Goal: Task Accomplishment & Management: Use online tool/utility

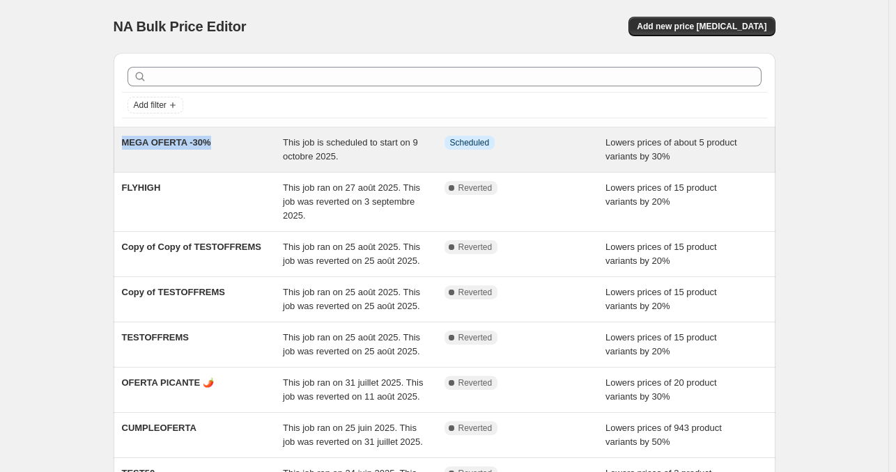
drag, startPoint x: 98, startPoint y: 136, endPoint x: 216, endPoint y: 144, distance: 118.0
click at [223, 143] on div "NA Bulk Price Editor. This page is ready NA Bulk Price Editor Add new price [ME…" at bounding box center [444, 366] width 888 height 732
copy span "MEGA OFERTA -30%"
click at [711, 136] on div "Lowers prices of about 5 product variants by 30%" at bounding box center [687, 150] width 162 height 28
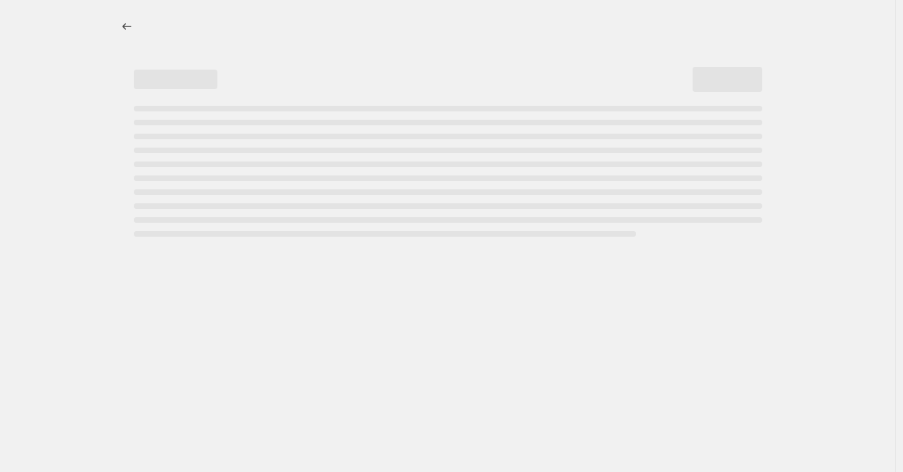
select select "percentage"
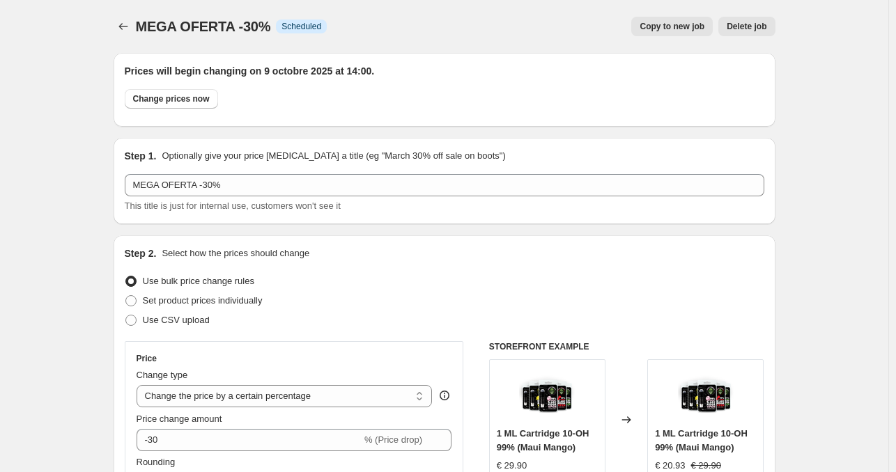
click at [668, 26] on span "Copy to new job" at bounding box center [672, 26] width 65 height 11
select select "percentage"
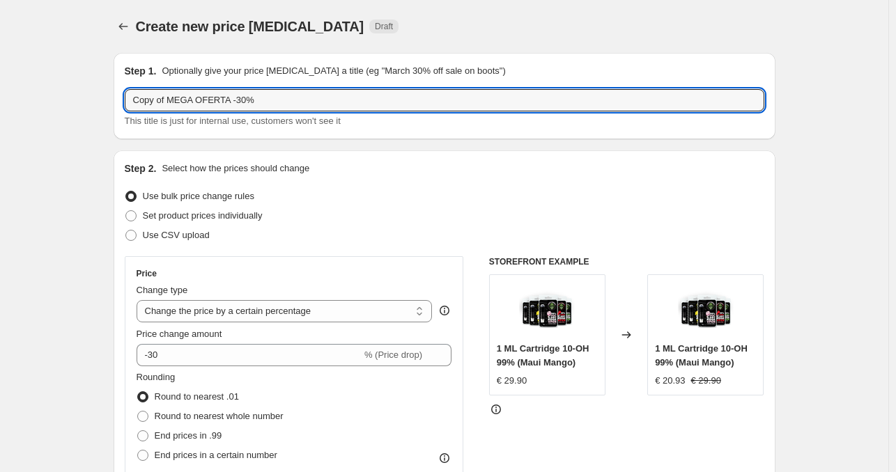
drag, startPoint x: 167, startPoint y: 98, endPoint x: 98, endPoint y: 108, distance: 69.7
click at [137, 101] on input "MEGA OFERTA -30%" at bounding box center [445, 100] width 640 height 22
drag, startPoint x: 139, startPoint y: 100, endPoint x: 111, endPoint y: 103, distance: 28.1
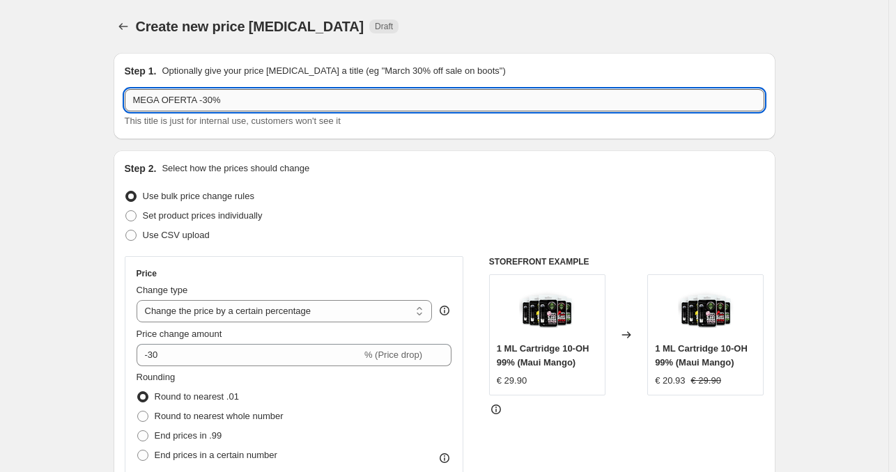
click at [210, 98] on input "MEGA OFERTA -30%" at bounding box center [445, 100] width 640 height 22
click at [198, 100] on input "MEGA OFERTA -30%" at bounding box center [445, 100] width 640 height 22
drag, startPoint x: 215, startPoint y: 105, endPoint x: 197, endPoint y: 107, distance: 18.9
click at [197, 107] on input "MEGA OFERTA VAPE -30%" at bounding box center [445, 100] width 640 height 22
type input "MEGA OFERTA DC -30%"
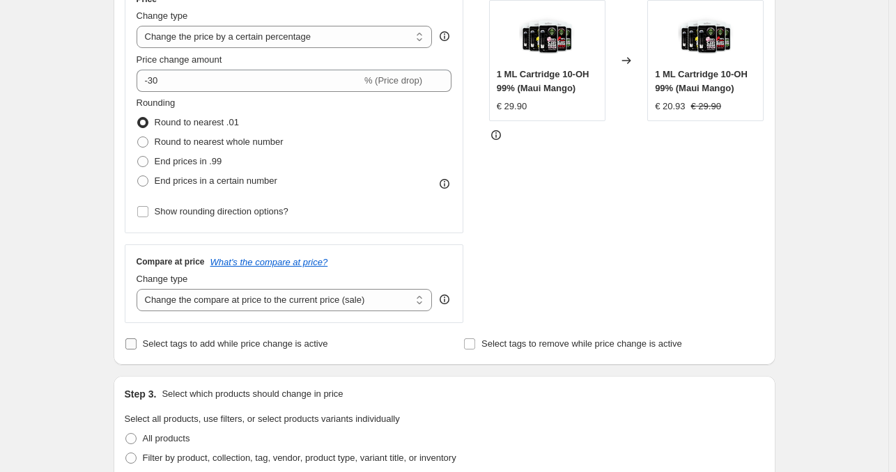
scroll to position [488, 0]
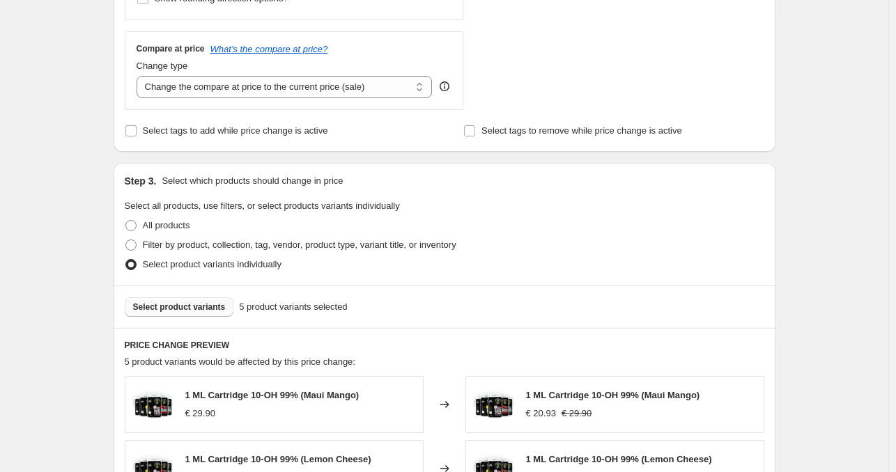
click at [194, 317] on button "Select product variants" at bounding box center [179, 308] width 109 height 20
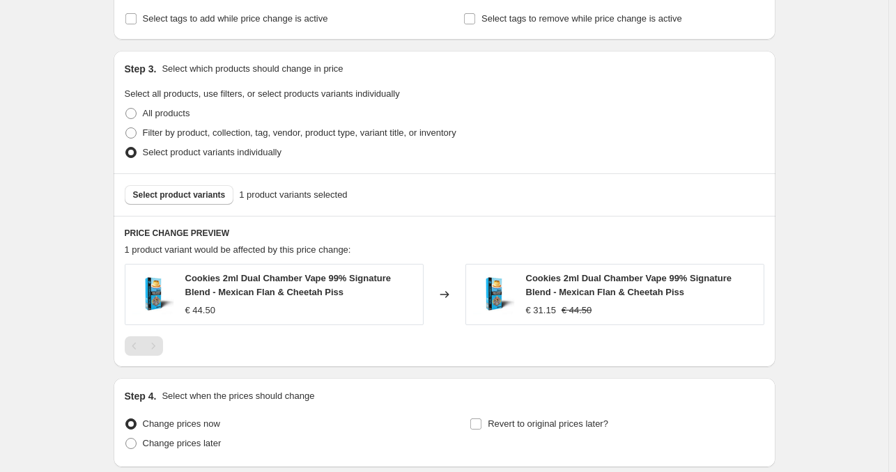
scroll to position [711, 0]
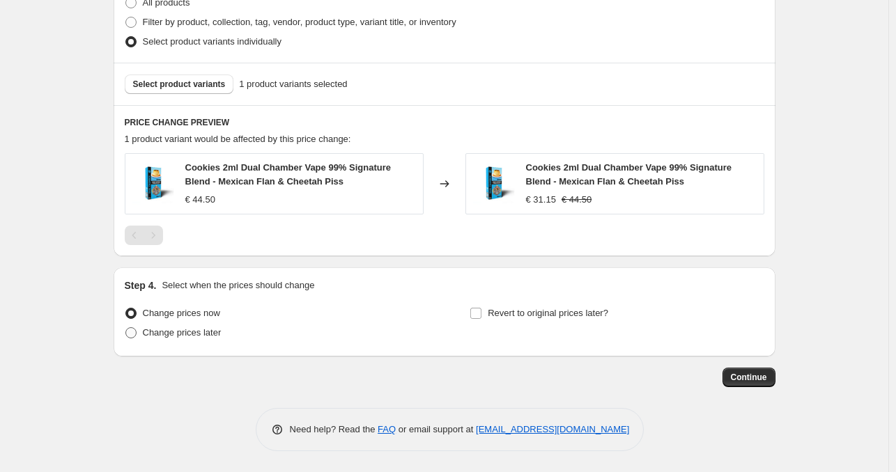
click at [198, 331] on span "Change prices later" at bounding box center [182, 333] width 79 height 10
click at [126, 328] on input "Change prices later" at bounding box center [125, 328] width 1 height 1
radio input "true"
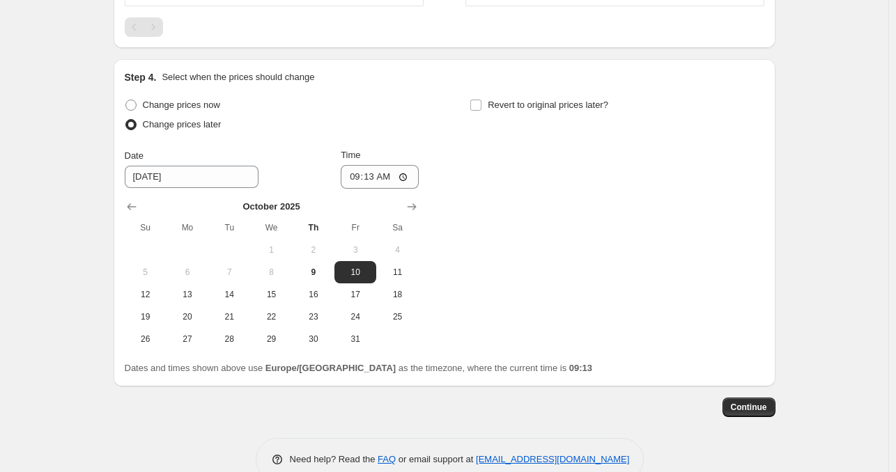
scroll to position [920, 0]
click at [185, 171] on input "10/10/2025" at bounding box center [192, 176] width 134 height 22
drag, startPoint x: 125, startPoint y: 172, endPoint x: 162, endPoint y: 180, distance: 37.2
click at [125, 172] on div "Step 4. Select when the prices should change Change prices now Change prices la…" at bounding box center [445, 223] width 662 height 328
click at [325, 278] on button "9" at bounding box center [314, 272] width 42 height 22
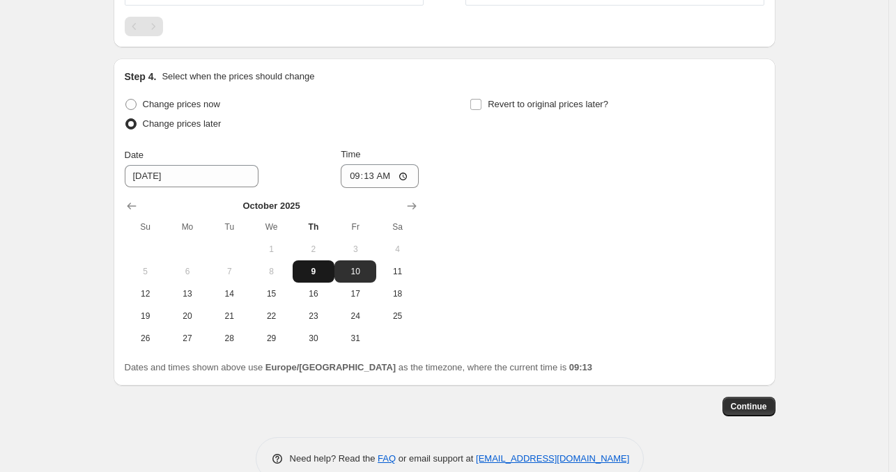
type input "10/9/2025"
click at [387, 176] on input "09:13" at bounding box center [380, 176] width 78 height 24
drag, startPoint x: 371, startPoint y: 175, endPoint x: 440, endPoint y: 172, distance: 69.7
click at [375, 176] on input "09:13" at bounding box center [380, 176] width 78 height 24
click at [413, 178] on input "09:13" at bounding box center [380, 176] width 78 height 24
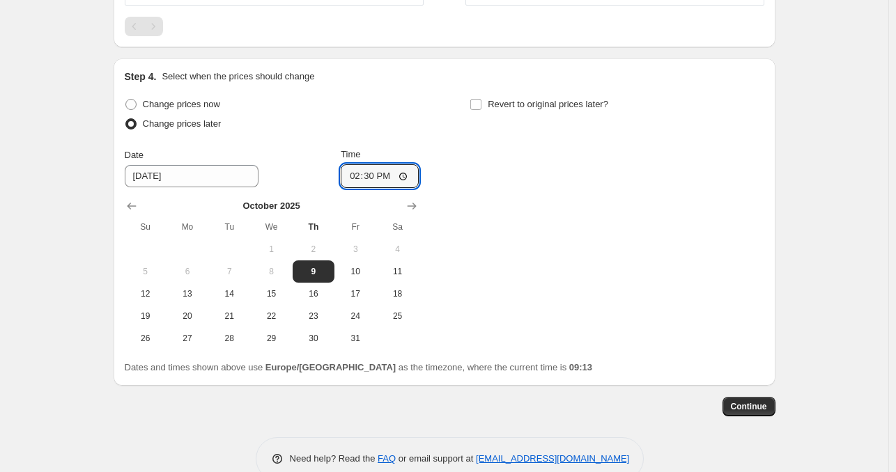
type input "14:30"
click at [656, 236] on div "Change prices now Change prices later Date 10/9/2025 Time 14:30 October 2025 Su…" at bounding box center [445, 222] width 640 height 255
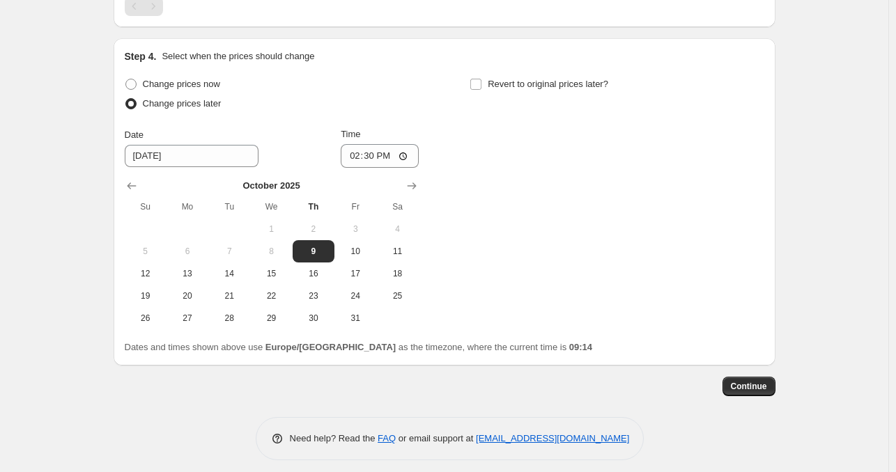
scroll to position [948, 0]
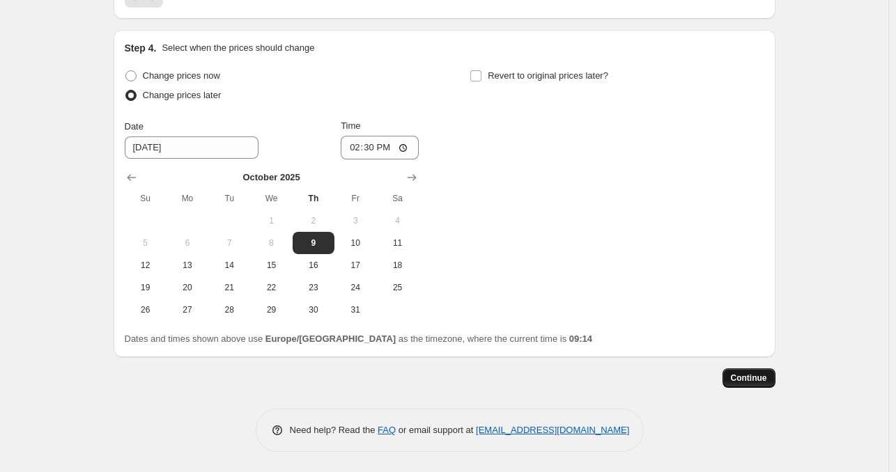
click at [761, 375] on span "Continue" at bounding box center [749, 378] width 36 height 11
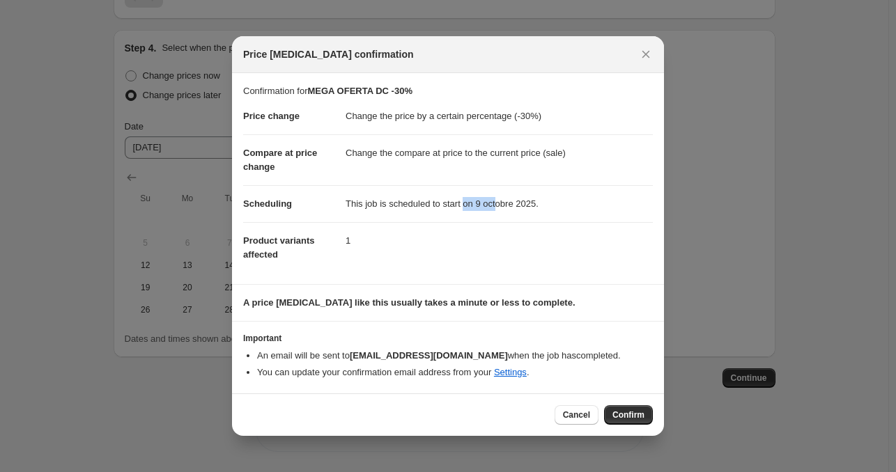
drag, startPoint x: 463, startPoint y: 194, endPoint x: 454, endPoint y: 190, distance: 10.3
click at [455, 190] on dd "This job is scheduled to start on 9 octobre 2025." at bounding box center [499, 203] width 307 height 37
click at [641, 415] on span "Confirm" at bounding box center [629, 415] width 32 height 11
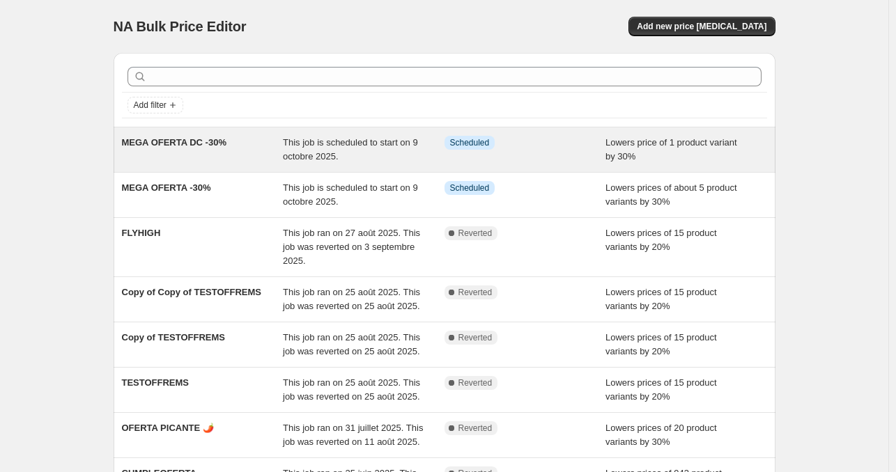
click at [237, 148] on div "MEGA OFERTA DC -30%" at bounding box center [203, 150] width 162 height 28
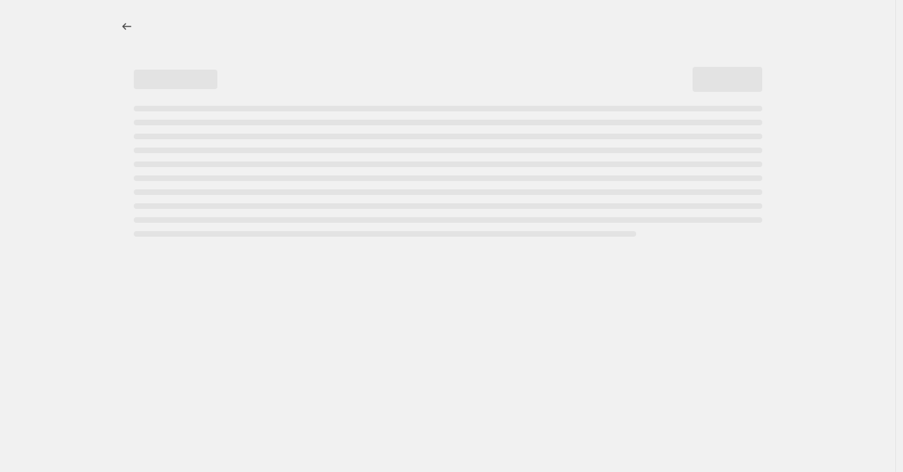
select select "percentage"
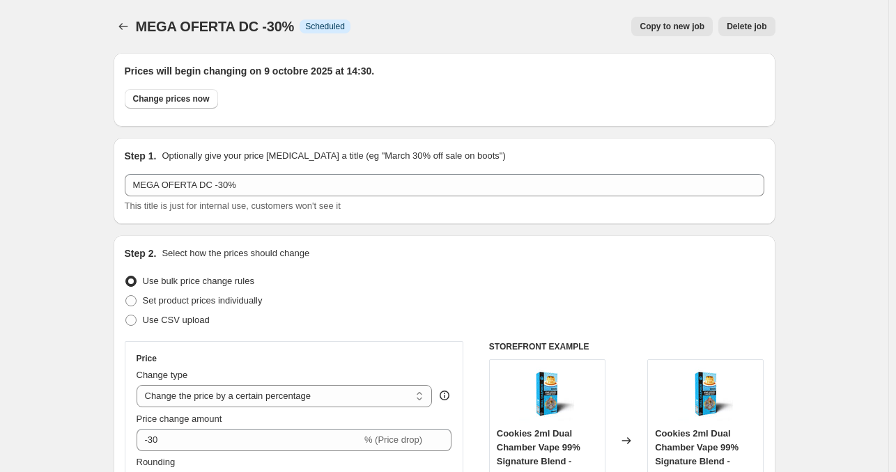
click at [681, 30] on span "Copy to new job" at bounding box center [672, 26] width 65 height 11
select select "percentage"
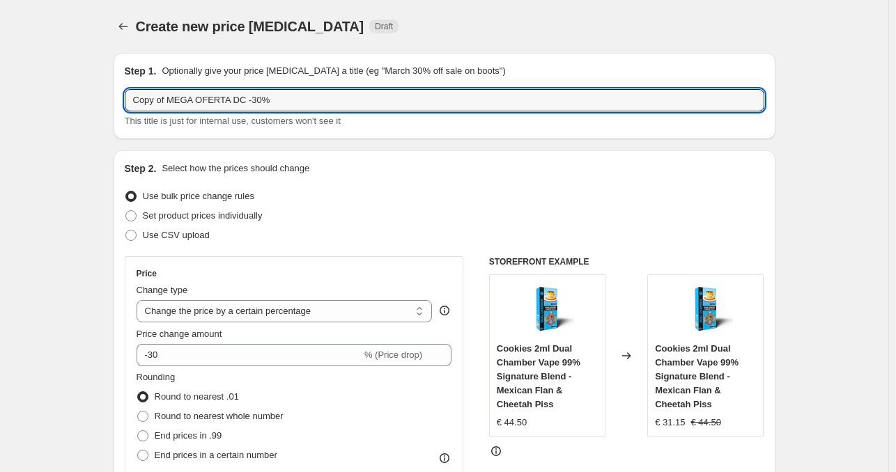
drag, startPoint x: 172, startPoint y: 102, endPoint x: 95, endPoint y: 116, distance: 78.5
drag, startPoint x: 195, startPoint y: 100, endPoint x: 206, endPoint y: 99, distance: 11.2
click at [206, 99] on input "MEGA OFERTA DC -30%" at bounding box center [445, 100] width 640 height 22
click at [201, 100] on input "MEGA OFERTA -30%" at bounding box center [445, 100] width 640 height 22
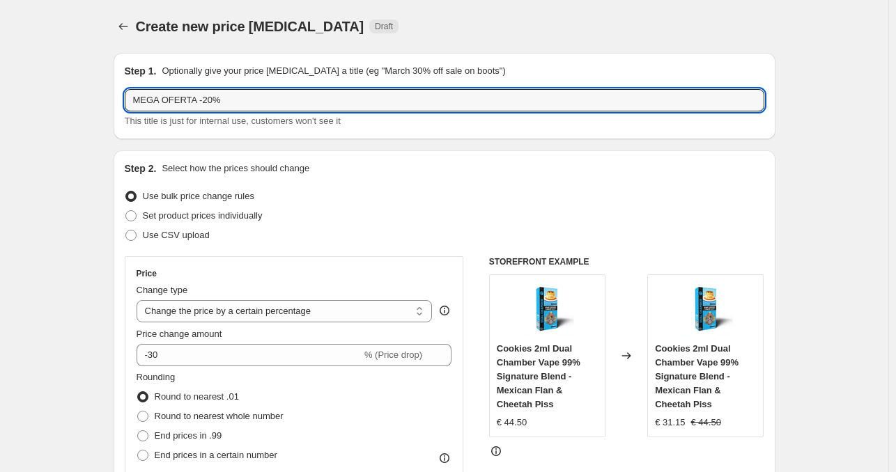
type input "MEGA OFERTA -20%"
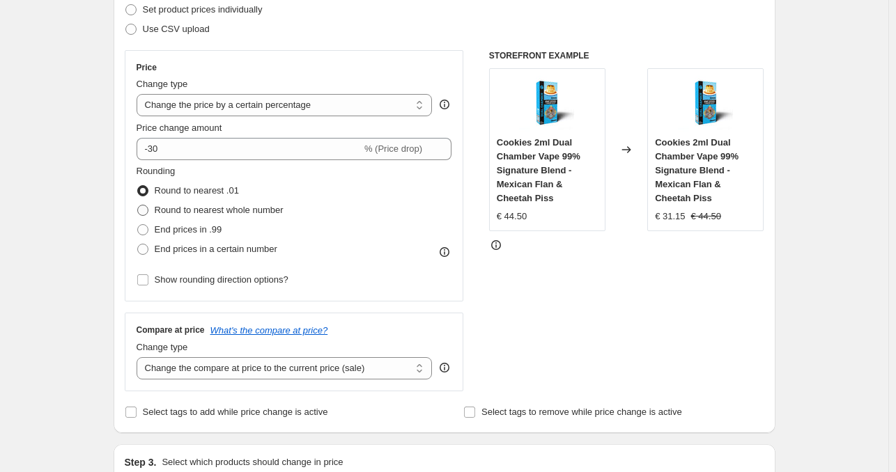
scroll to position [209, 0]
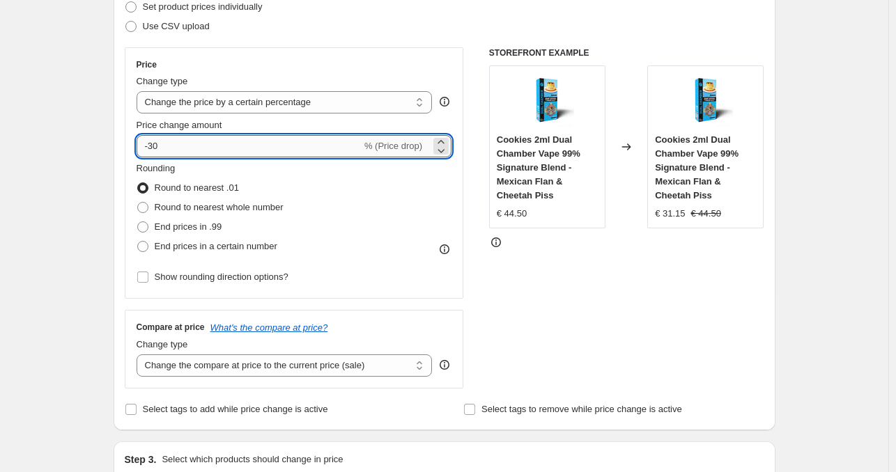
click at [155, 150] on input "-30" at bounding box center [249, 146] width 225 height 22
type input "-20"
click at [100, 169] on div "Create new price change job. This page is ready Create new price change job Dra…" at bounding box center [444, 382] width 695 height 1183
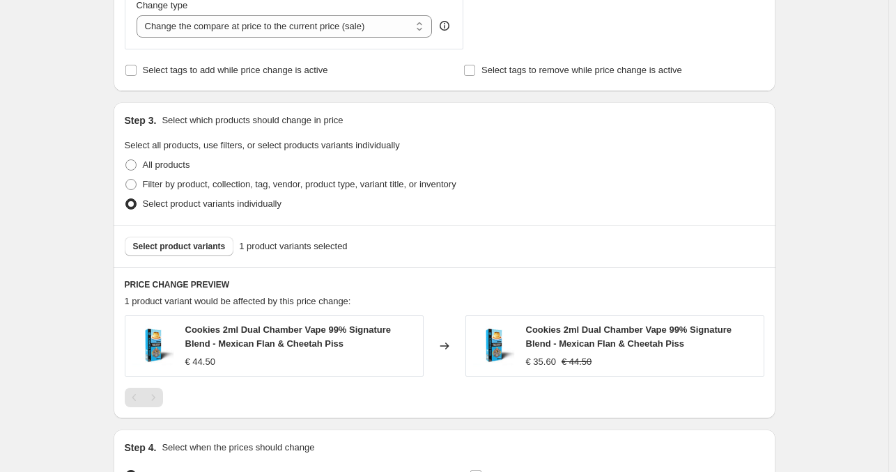
scroll to position [557, 0]
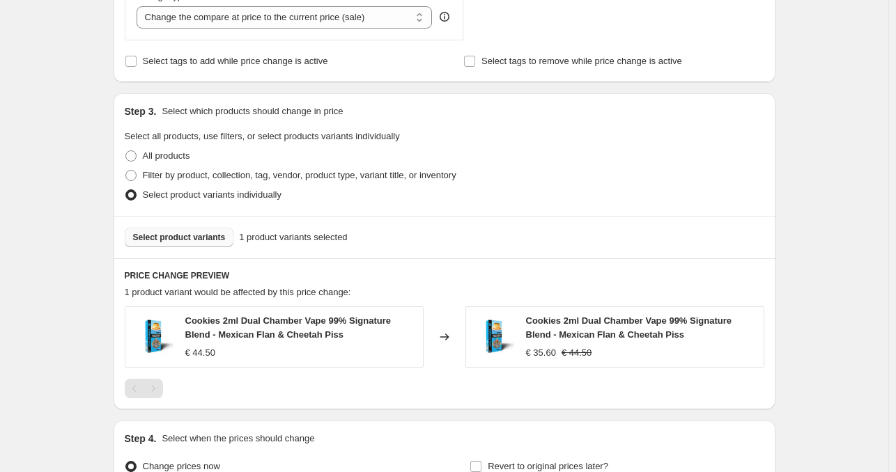
click at [202, 233] on span "Select product variants" at bounding box center [179, 237] width 93 height 11
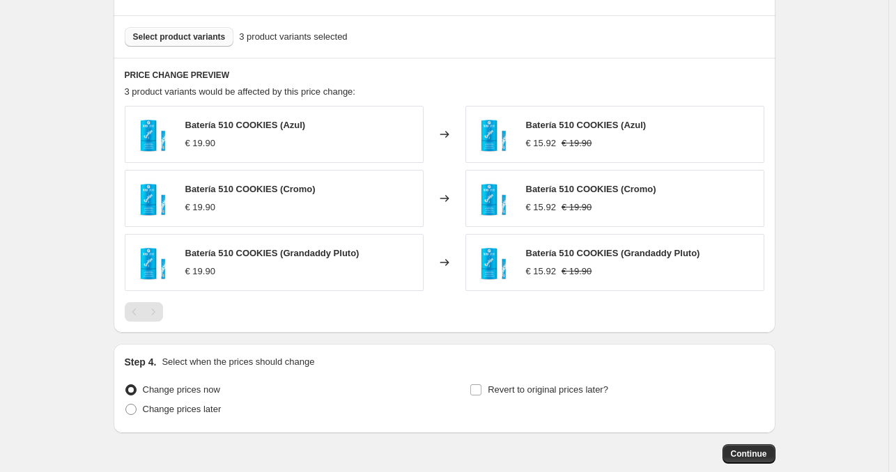
scroll to position [833, 0]
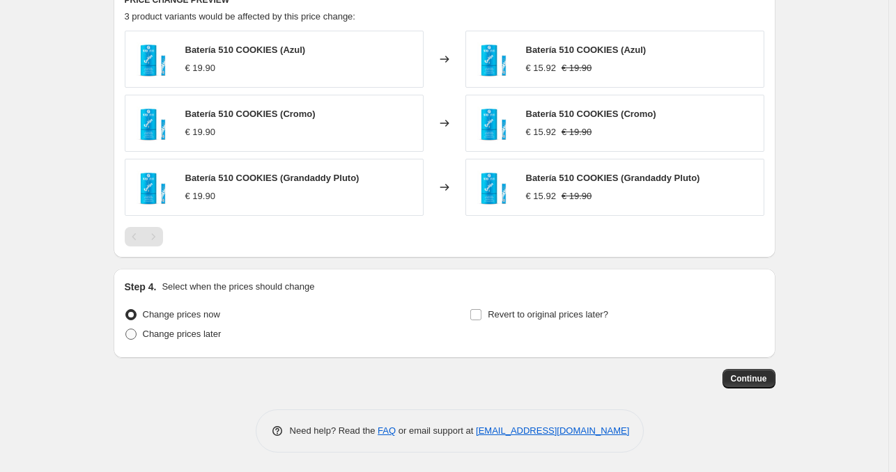
click at [183, 329] on span "Change prices later" at bounding box center [182, 334] width 79 height 10
click at [126, 329] on input "Change prices later" at bounding box center [125, 329] width 1 height 1
radio input "true"
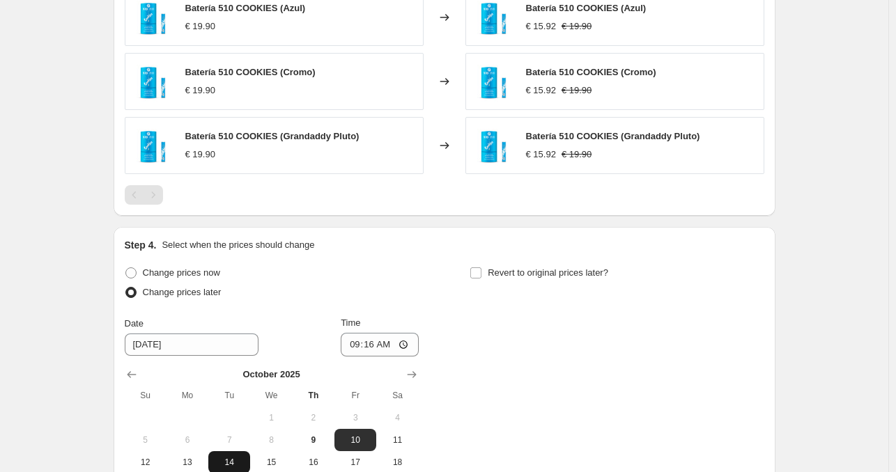
scroll to position [1042, 0]
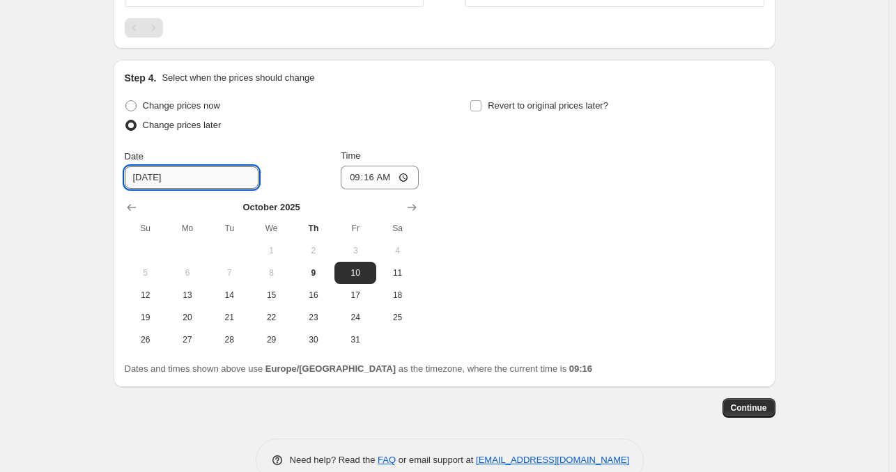
click at [207, 169] on input "10/10/2025" at bounding box center [192, 178] width 134 height 22
drag, startPoint x: 168, startPoint y: 179, endPoint x: 221, endPoint y: 204, distance: 58.6
click at [169, 179] on input "10/10/2025" at bounding box center [192, 178] width 134 height 22
click at [320, 270] on span "9" at bounding box center [313, 273] width 31 height 11
type input "10/9/2025"
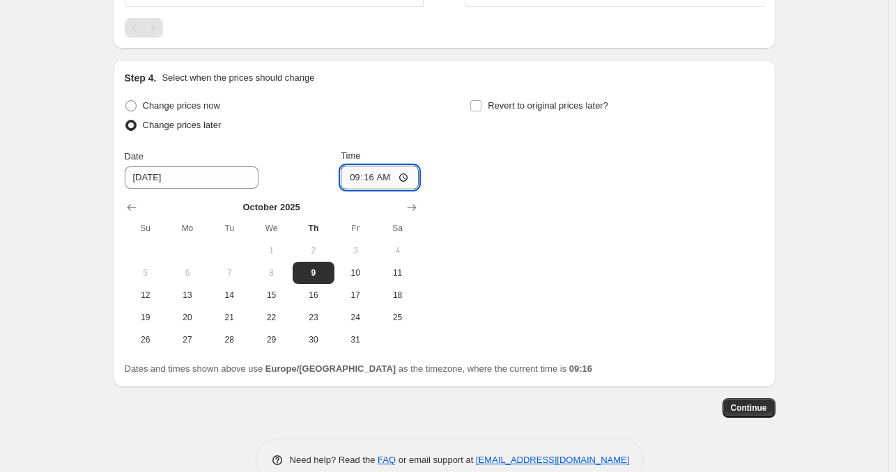
click at [380, 173] on input "09:16" at bounding box center [380, 178] width 78 height 24
click at [394, 173] on input "09:16" at bounding box center [380, 178] width 78 height 24
click at [410, 178] on input "09:16" at bounding box center [380, 178] width 78 height 24
type input "14:30"
click at [585, 243] on div "Change prices now Change prices later Date 10/9/2025 Time 14:30 October 2025 Su…" at bounding box center [445, 223] width 640 height 255
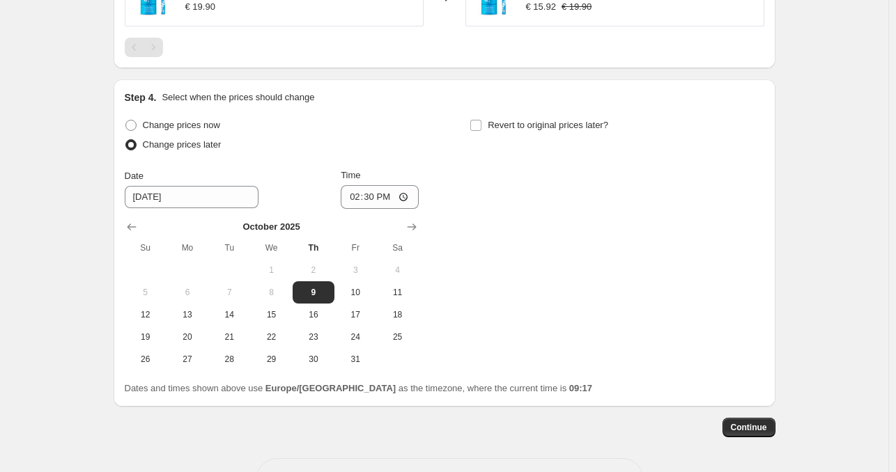
scroll to position [1072, 0]
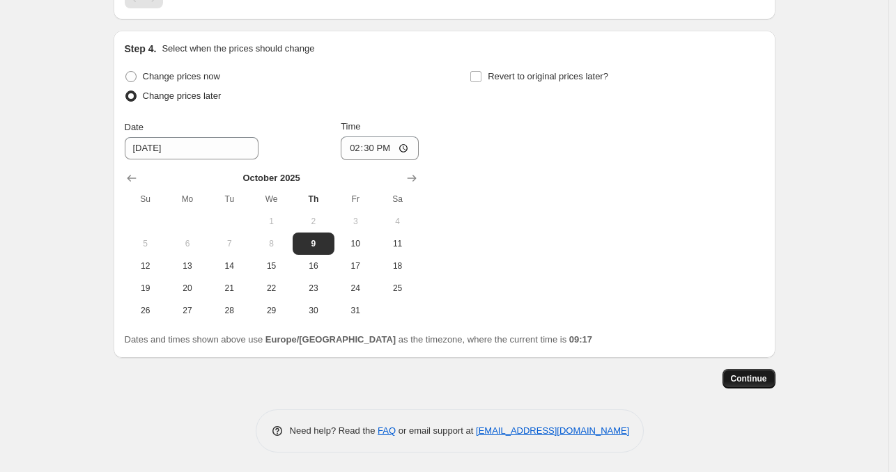
click at [755, 376] on span "Continue" at bounding box center [749, 378] width 36 height 11
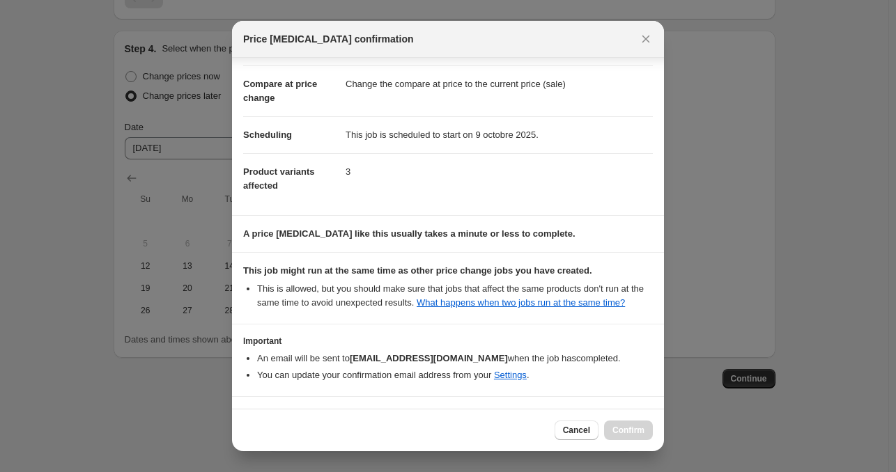
scroll to position [95, 0]
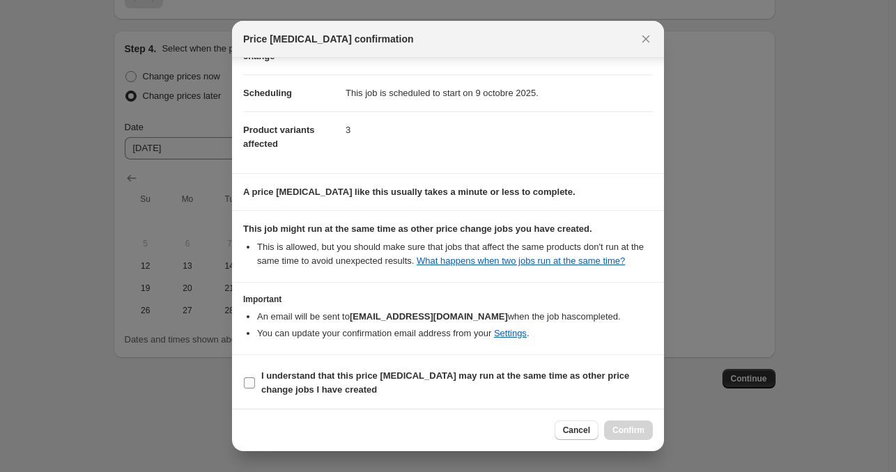
click at [599, 371] on b "I understand that this price change job may run at the same time as other price…" at bounding box center [445, 383] width 368 height 24
click at [255, 378] on input "I understand that this price change job may run at the same time as other price…" at bounding box center [249, 383] width 11 height 11
checkbox input "true"
click at [635, 440] on button "Confirm" at bounding box center [628, 431] width 49 height 20
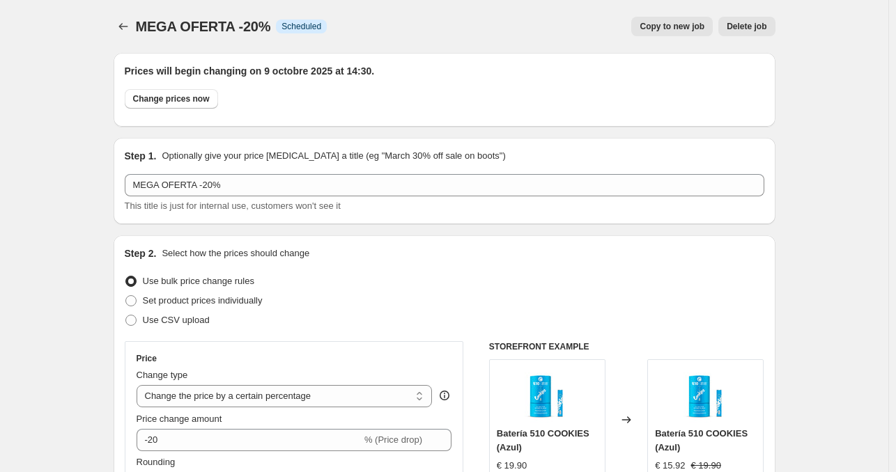
scroll to position [1072, 0]
